Goal: Register for event/course

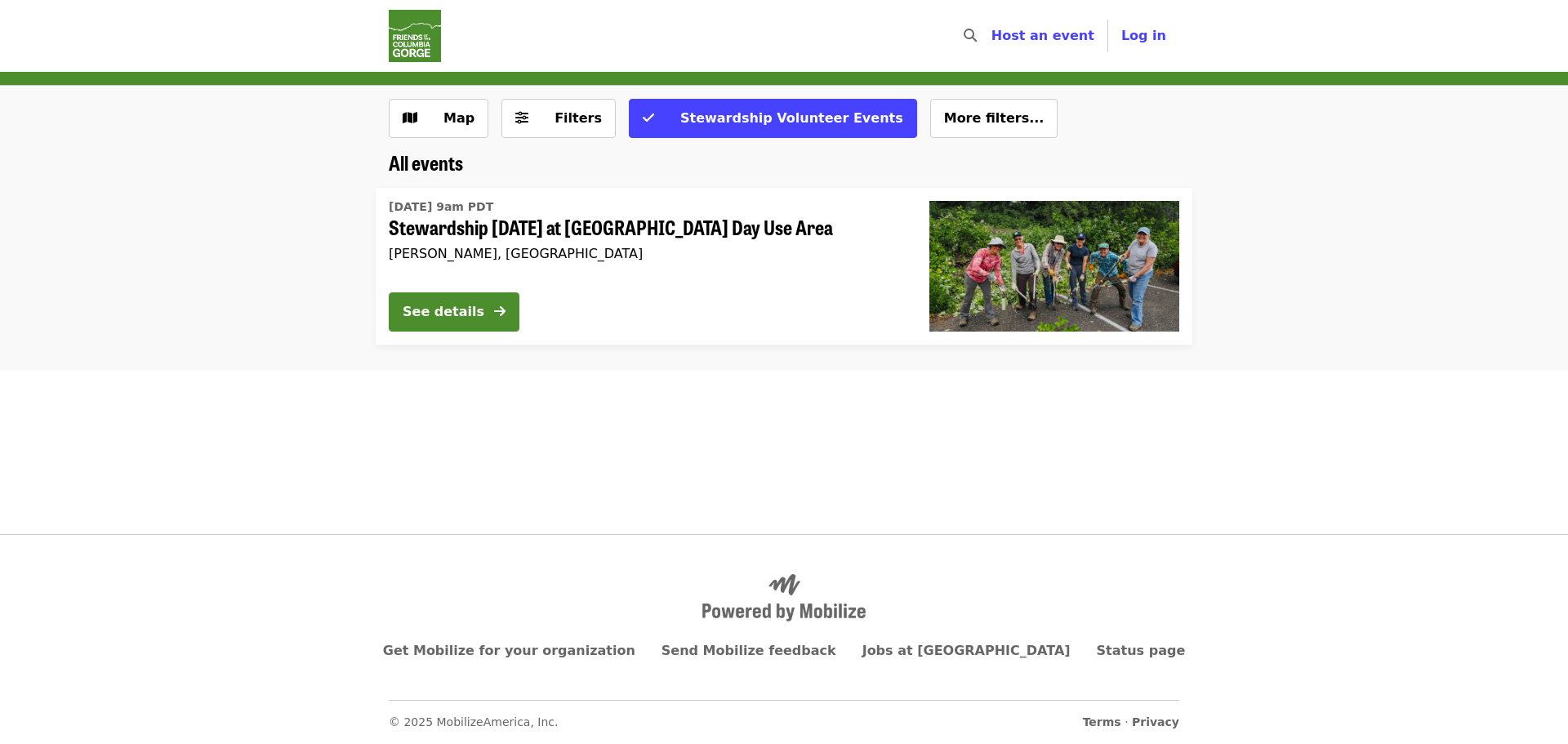
click at [435, 446] on div "Skip to content ​ Host an event Host Log in Map Filters Stewardship Volunteer E…" at bounding box center [784, 267] width 1568 height 534
click at [441, 442] on div "Skip to content ​ Host an event Host Log in Map Filters Stewardship Volunteer E…" at bounding box center [784, 267] width 1568 height 534
click at [591, 454] on div "Skip to content ​ Host an event Host Log in Map Filters Stewardship Volunteer E…" at bounding box center [784, 267] width 1568 height 534
drag, startPoint x: 337, startPoint y: 416, endPoint x: 703, endPoint y: 431, distance: 366.3
click at [350, 418] on div "Skip to content ​ Host an event Host Log in Map Filters Stewardship Volunteer E…" at bounding box center [784, 267] width 1568 height 534
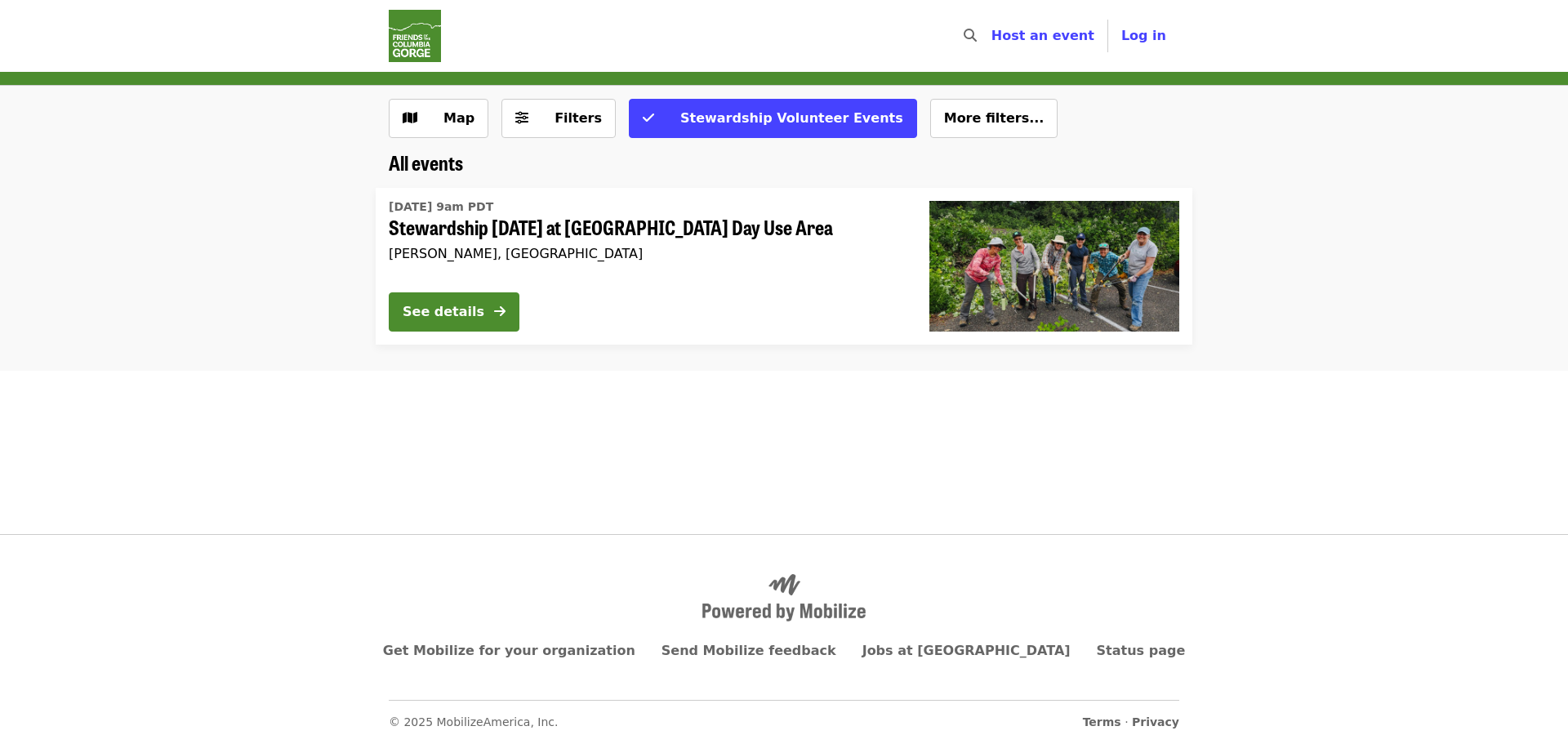
drag, startPoint x: 705, startPoint y: 431, endPoint x: 707, endPoint y: 417, distance: 14.1
click at [707, 422] on div "Skip to content ​ Host an event Host Log in Map Filters Stewardship Volunteer E…" at bounding box center [784, 267] width 1568 height 534
click at [403, 416] on div "Skip to content ​ Host an event Host Log in Map Filters Stewardship Volunteer E…" at bounding box center [784, 267] width 1568 height 534
click at [1035, 278] on img at bounding box center [1054, 266] width 250 height 131
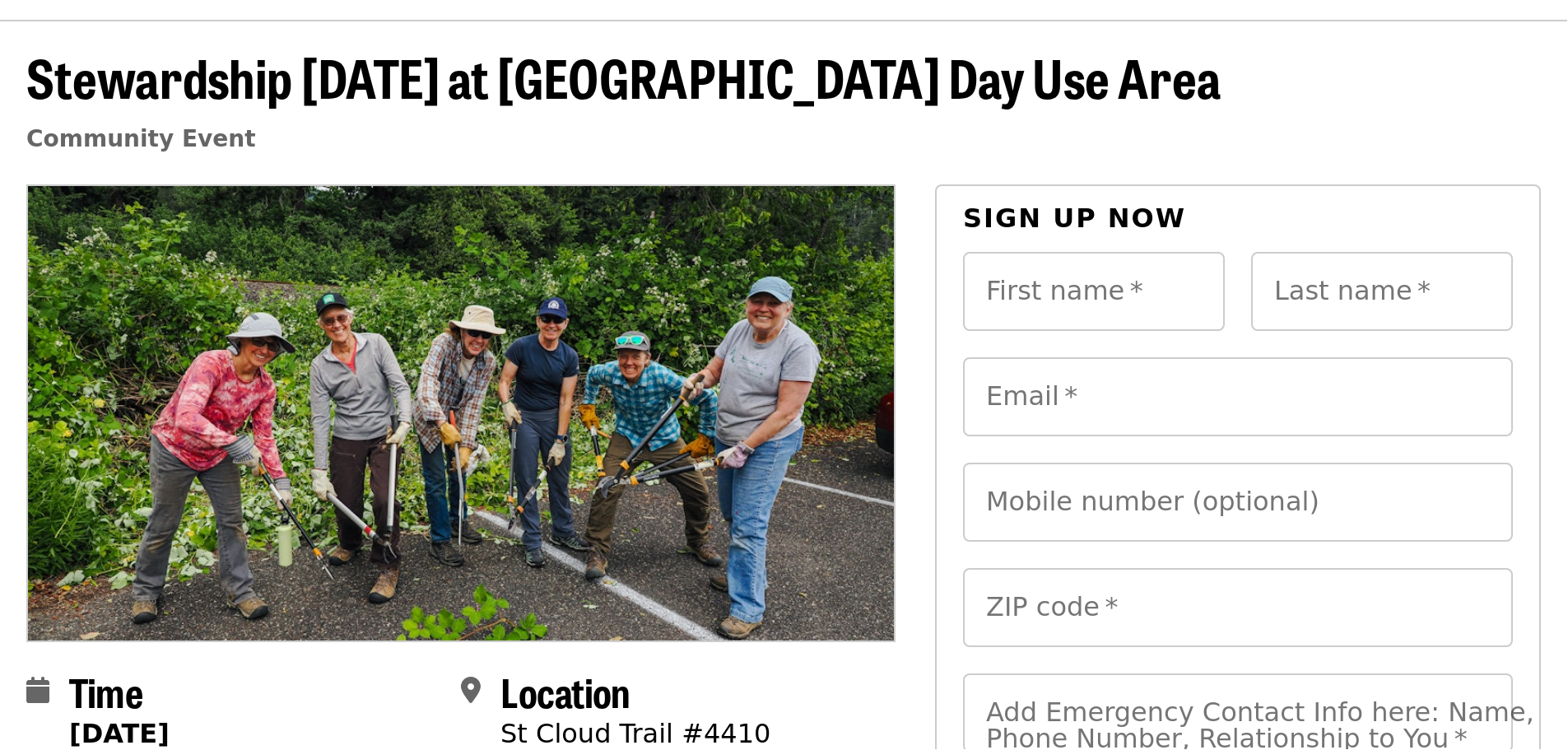
scroll to position [83, 0]
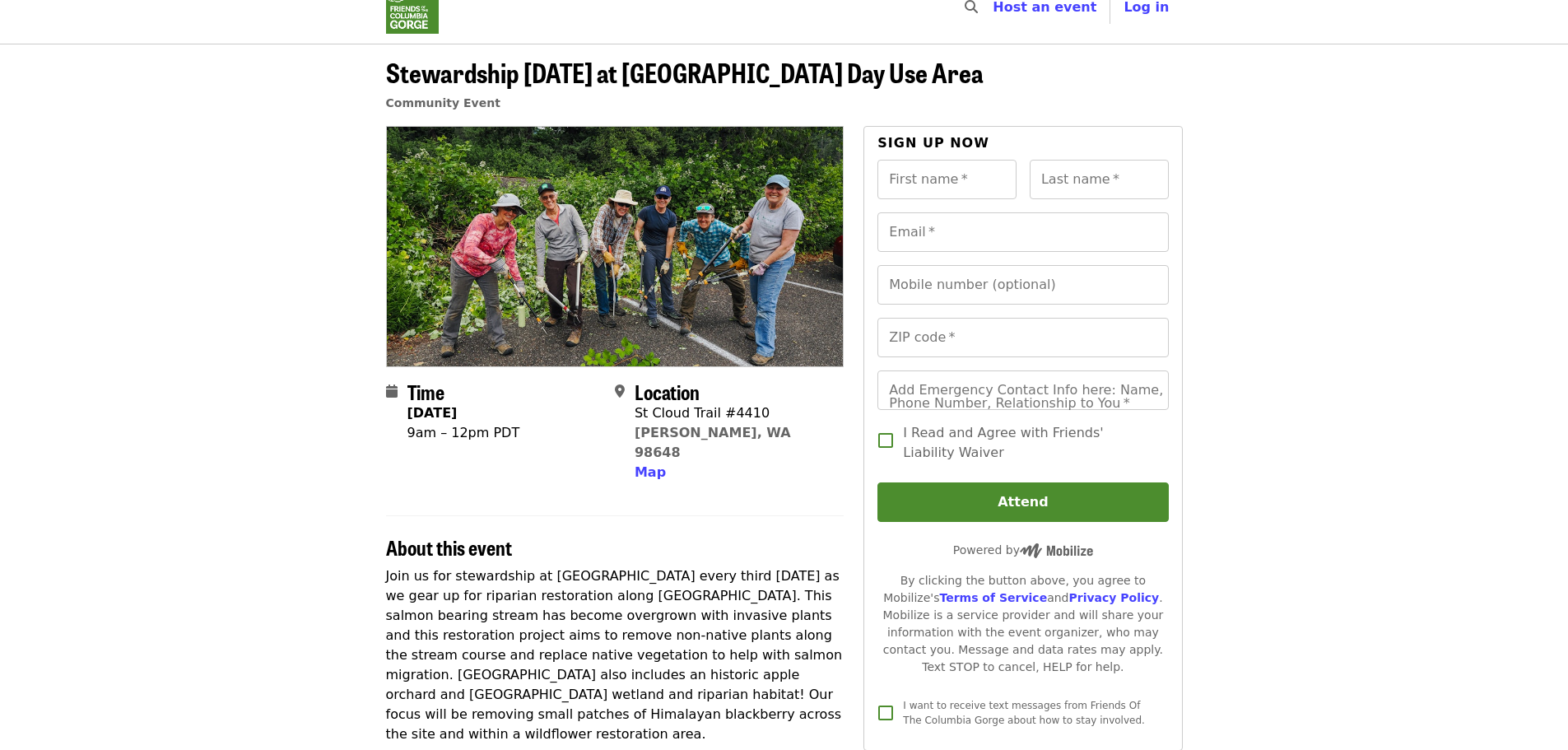
scroll to position [0, 0]
